Goal: Transaction & Acquisition: Book appointment/travel/reservation

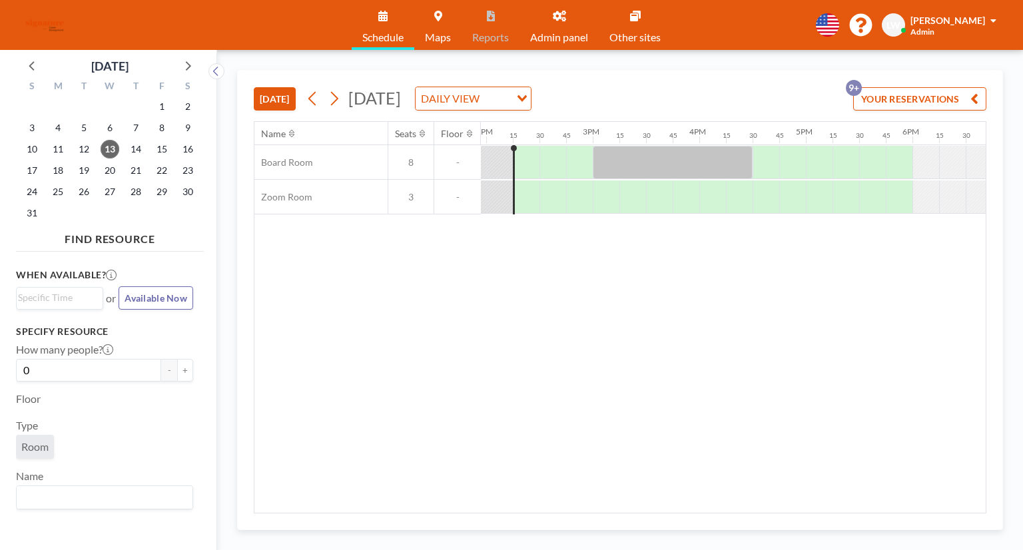
scroll to position [0, 1492]
click at [188, 68] on icon at bounding box center [188, 65] width 5 height 9
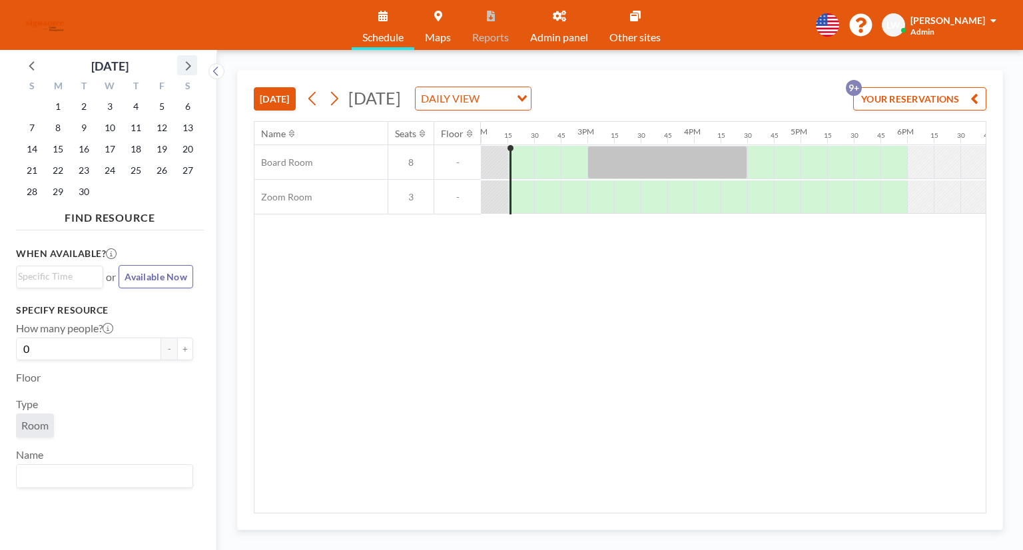
click at [188, 68] on icon at bounding box center [188, 65] width 5 height 9
click at [51, 148] on span "13" at bounding box center [58, 149] width 19 height 19
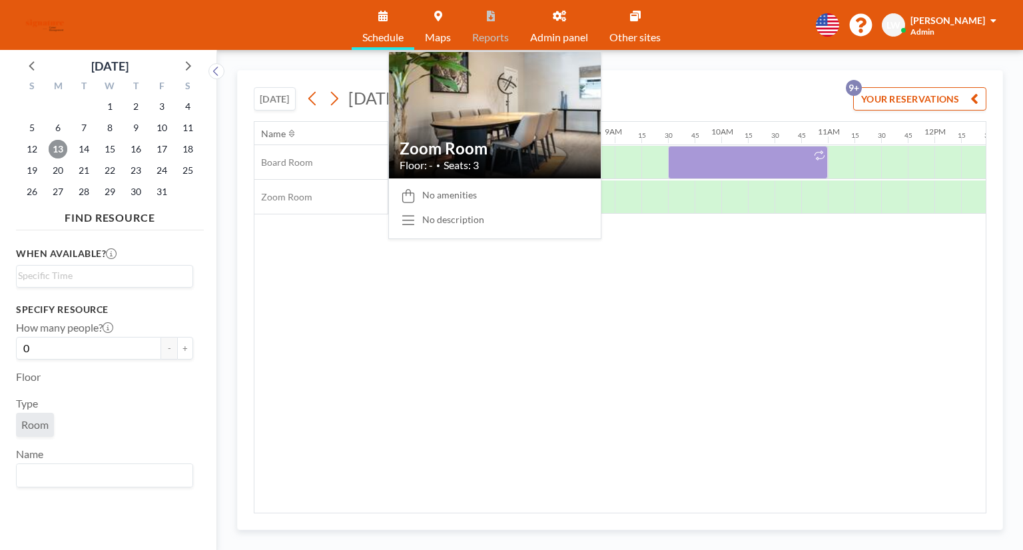
scroll to position [0, 826]
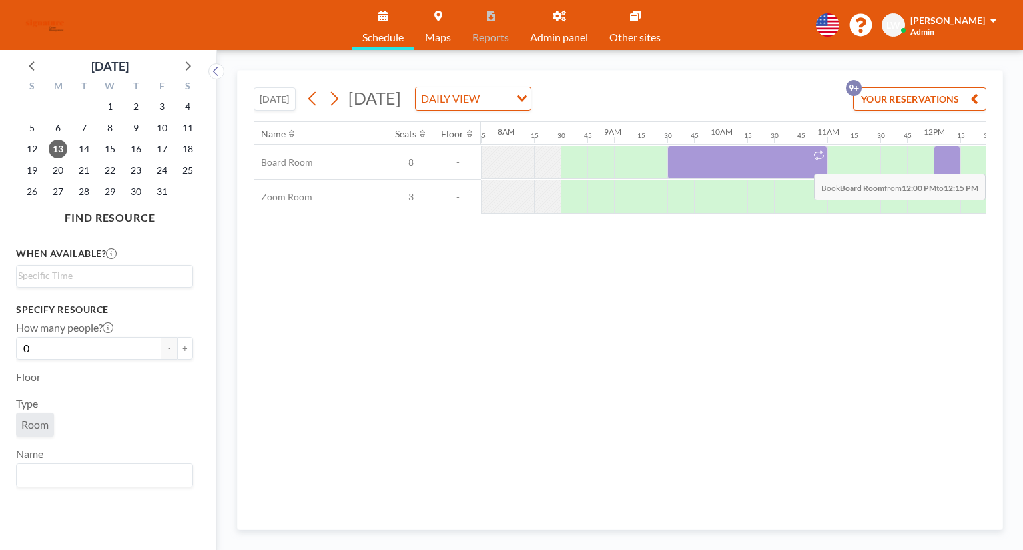
click at [941, 163] on div at bounding box center [947, 162] width 27 height 33
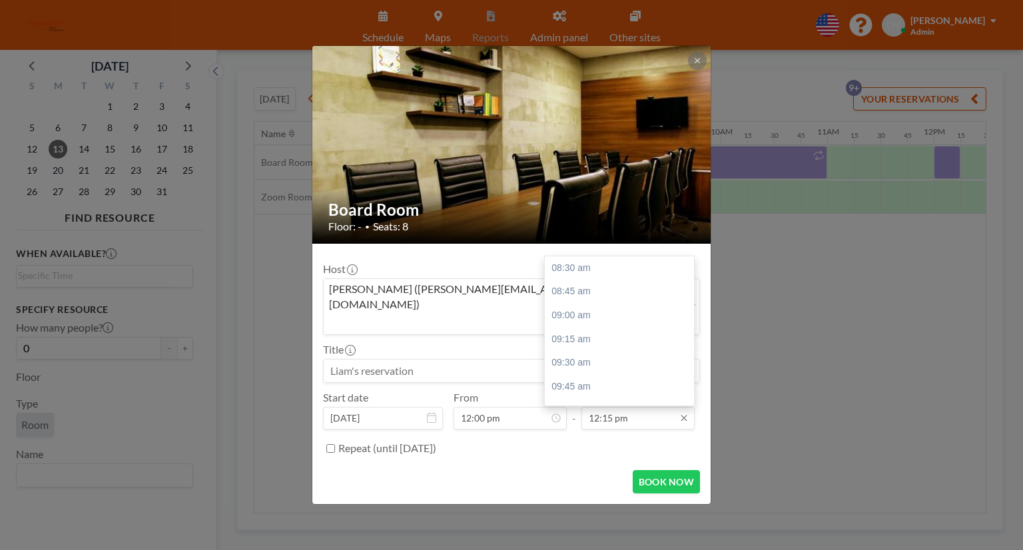
scroll to position [356, 0]
click at [602, 328] on div "01:00 pm" at bounding box center [623, 340] width 156 height 24
type input "01:00 pm"
click at [667, 470] on button "BOOK NOW" at bounding box center [666, 481] width 67 height 23
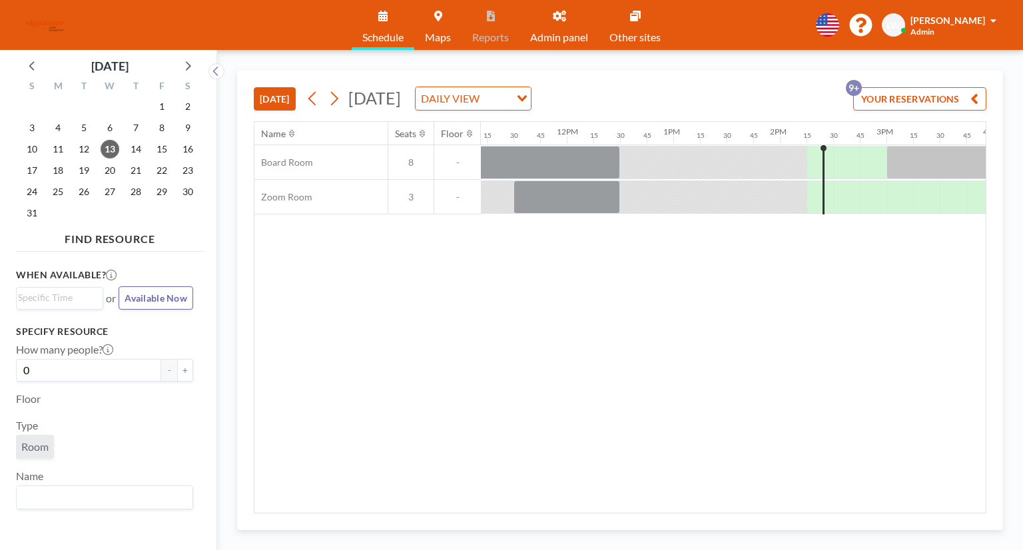
scroll to position [0, 1199]
